Goal: Information Seeking & Learning: Understand process/instructions

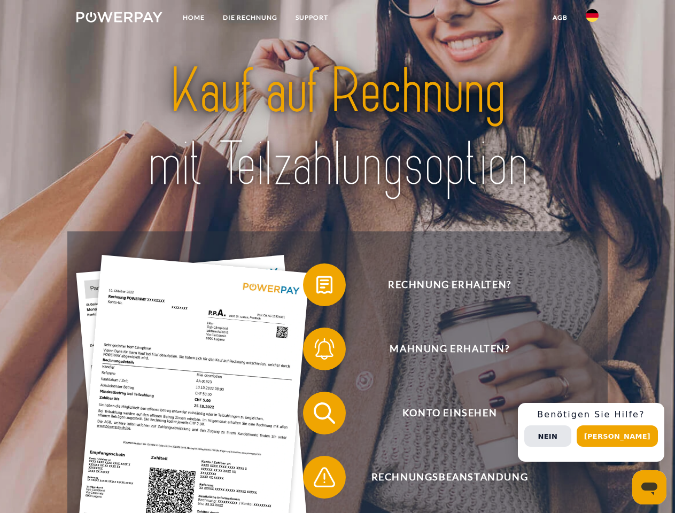
click at [119, 19] on img at bounding box center [119, 17] width 86 height 11
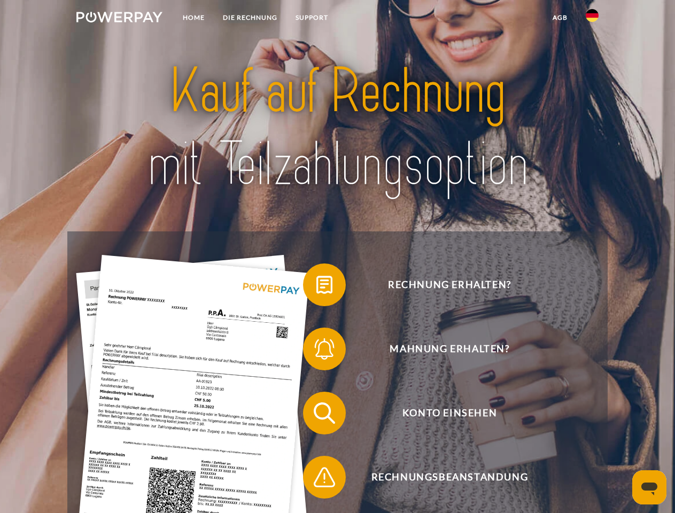
click at [592, 19] on img at bounding box center [592, 15] width 13 height 13
click at [560, 18] on link "agb" at bounding box center [560, 17] width 33 height 19
click at [316, 287] on span at bounding box center [308, 284] width 53 height 53
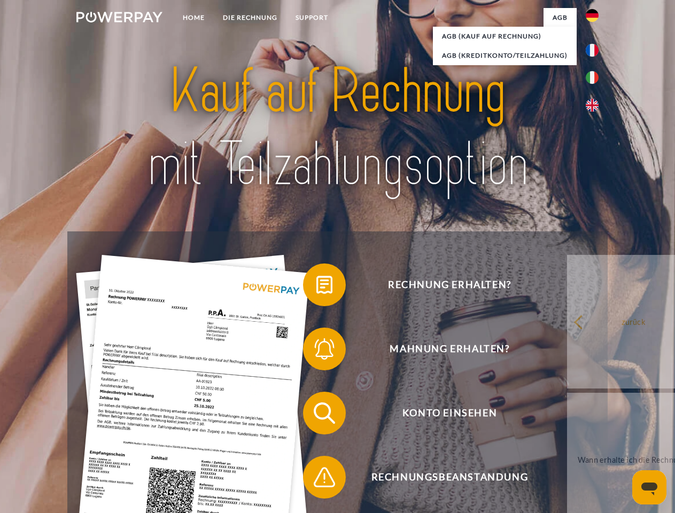
click at [316, 351] on span at bounding box center [308, 348] width 53 height 53
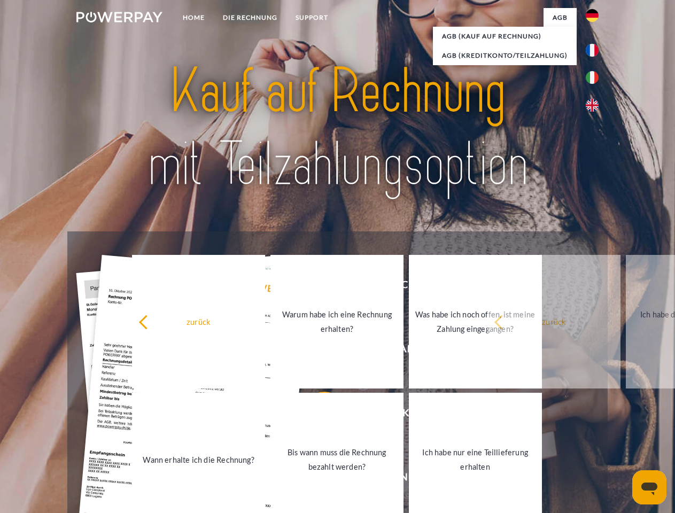
click at [316, 415] on link "Bis wann muss die Rechnung bezahlt werden?" at bounding box center [336, 460] width 133 height 134
click at [316, 479] on span at bounding box center [308, 477] width 53 height 53
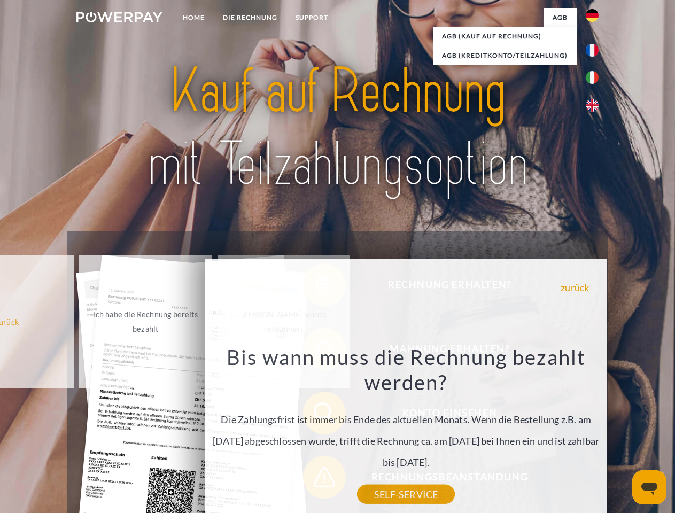
click at [595, 432] on div "Rechnung erhalten? Mahnung erhalten? Konto einsehen" at bounding box center [337, 445] width 540 height 428
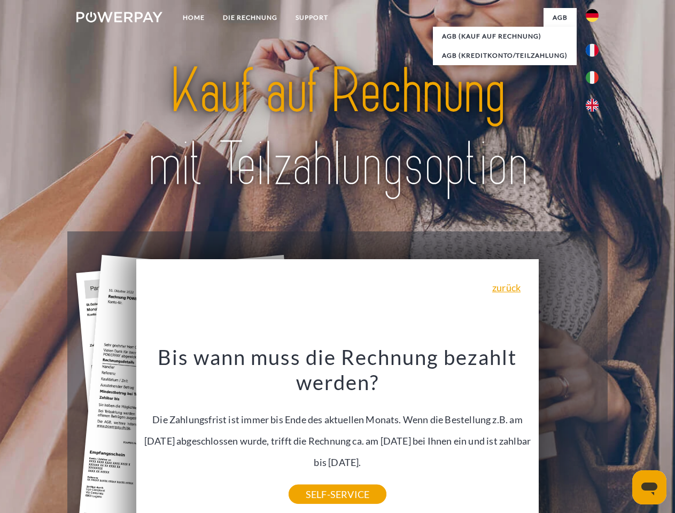
click at [569, 435] on span "Konto einsehen" at bounding box center [450, 413] width 262 height 43
click at [621, 436] on header "Home DIE RECHNUNG SUPPORT" at bounding box center [337, 369] width 675 height 738
